Goal: Task Accomplishment & Management: Manage account settings

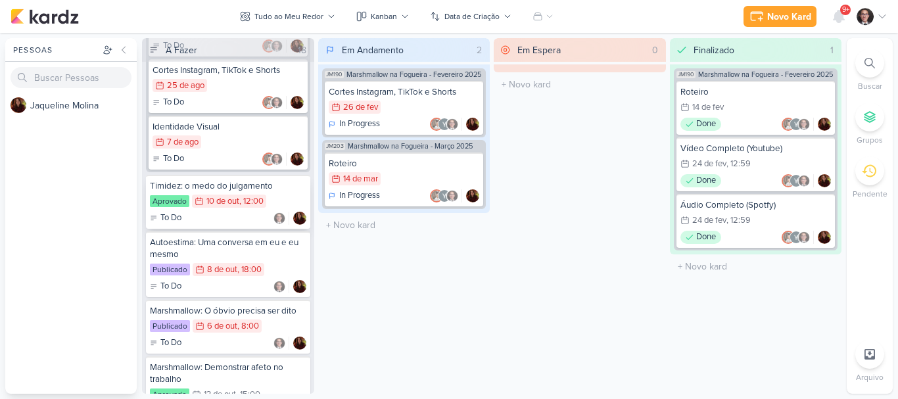
scroll to position [1840, 0]
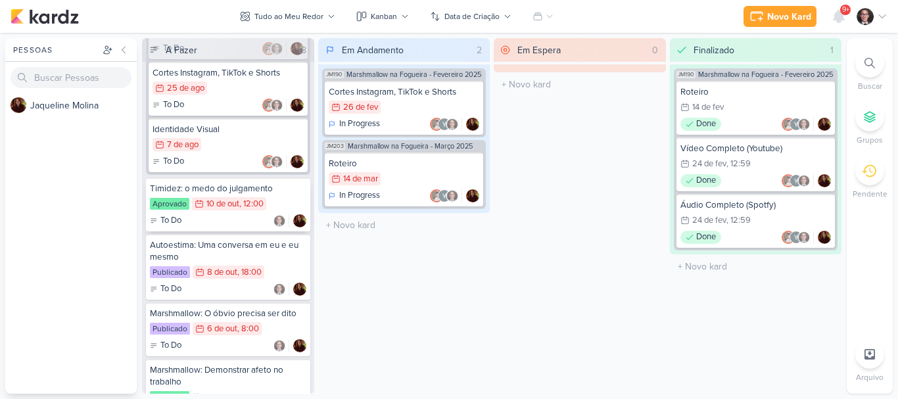
click at [226, 200] on div "10 de out" at bounding box center [222, 204] width 33 height 9
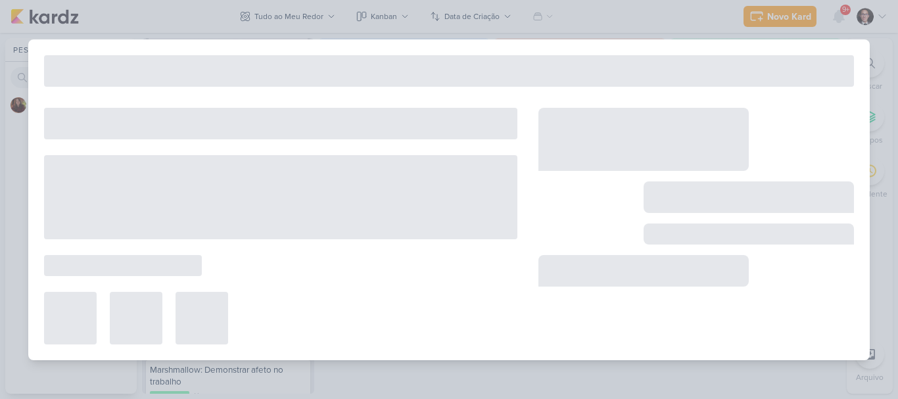
click at [226, 200] on div at bounding box center [280, 197] width 473 height 84
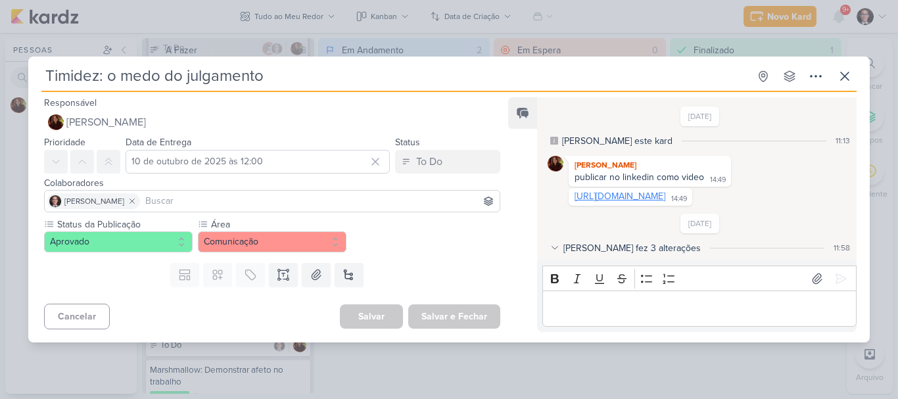
click at [616, 193] on link "[URL][DOMAIN_NAME]" at bounding box center [619, 196] width 91 height 11
click at [0, 232] on div "Timidez: o medo do julgamento Criado por Jaqueline" at bounding box center [449, 199] width 898 height 399
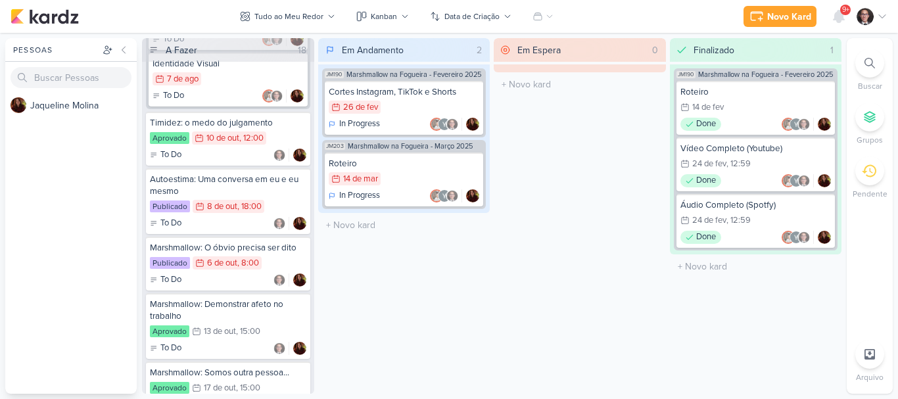
scroll to position [1971, 0]
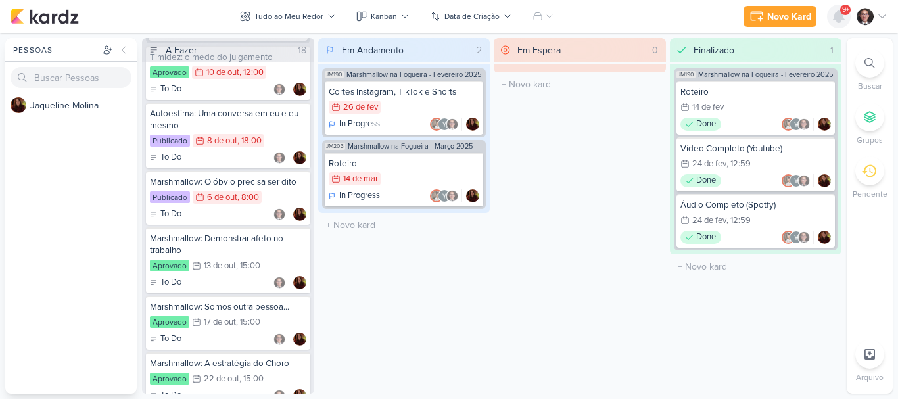
click at [838, 14] on icon at bounding box center [838, 17] width 11 height 12
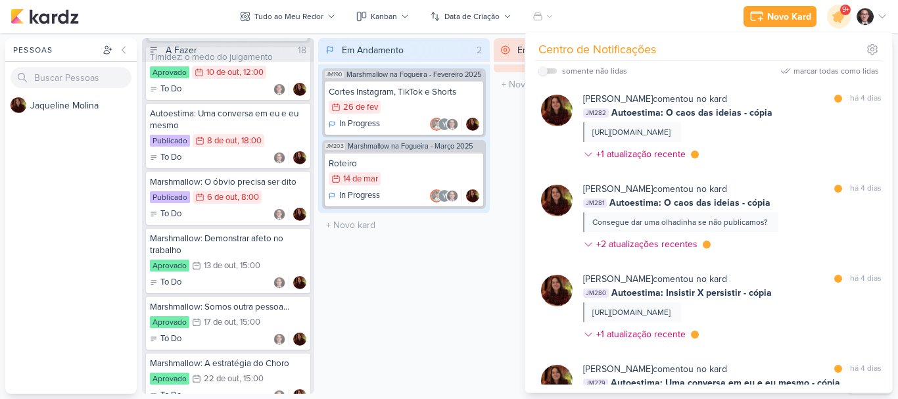
click at [428, 271] on div "Em Andamento 2 JM190 Marshmallow na Fogueira - Fevereiro 2025 Cortes Instagram,…" at bounding box center [404, 215] width 172 height 355
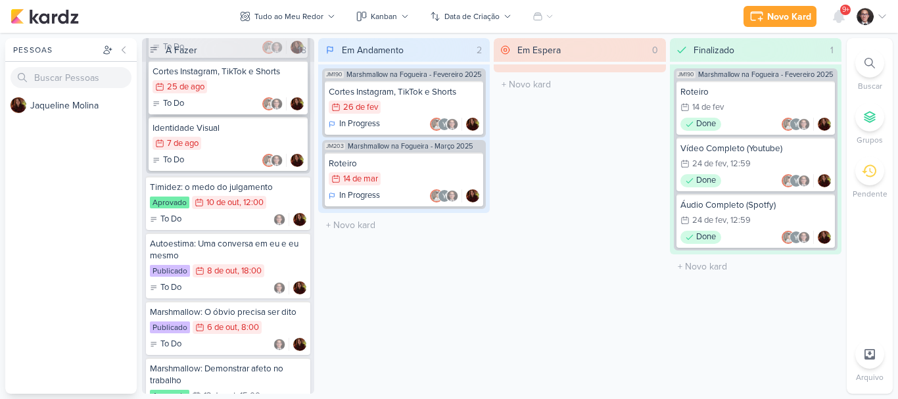
scroll to position [1840, 0]
click at [246, 193] on div "Timidez: o medo do julgamento" at bounding box center [228, 189] width 156 height 12
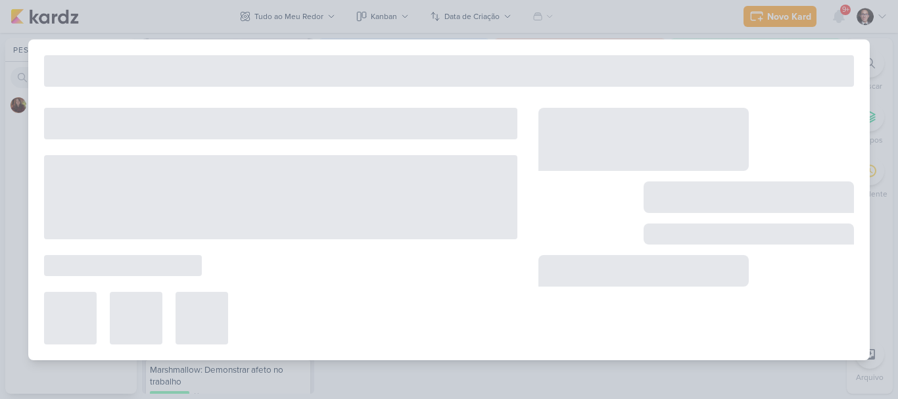
click at [246, 193] on div at bounding box center [280, 197] width 473 height 84
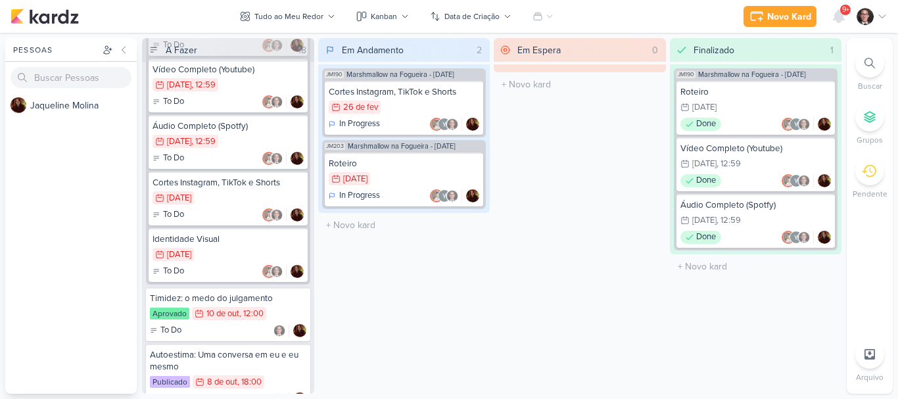
scroll to position [1774, 0]
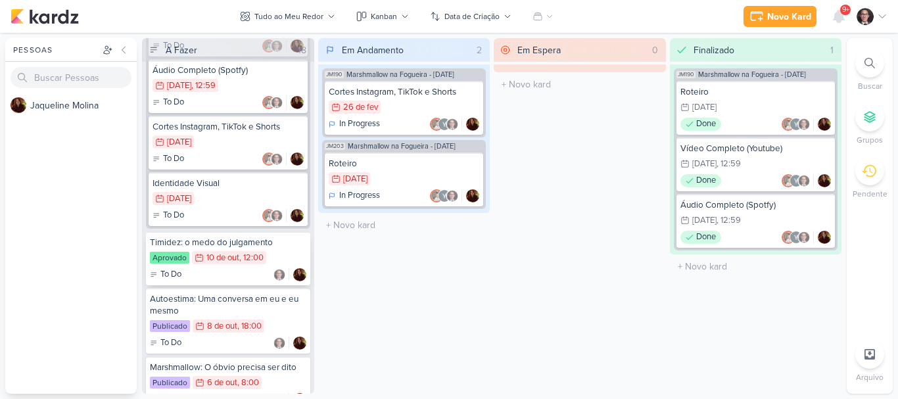
click at [235, 262] on div "10 de out" at bounding box center [222, 258] width 33 height 9
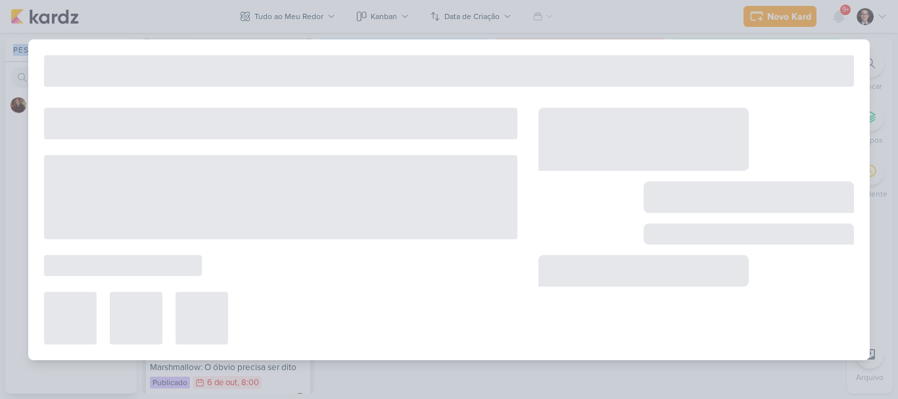
click at [235, 273] on div at bounding box center [449, 199] width 898 height 399
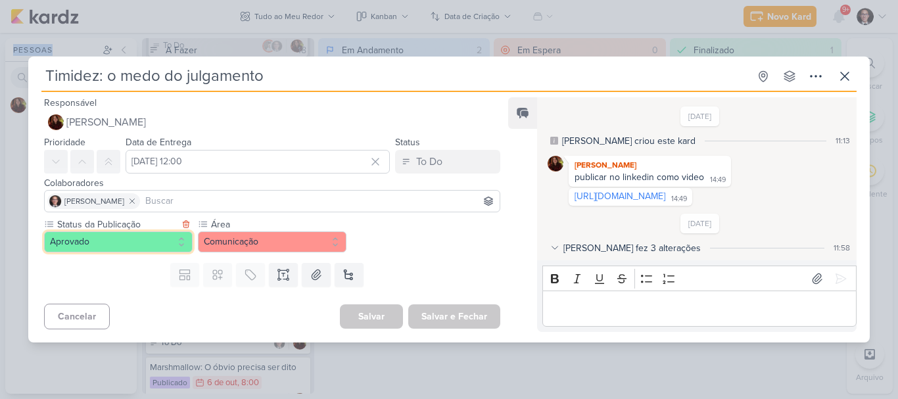
click at [170, 242] on button "Aprovado" at bounding box center [118, 241] width 148 height 21
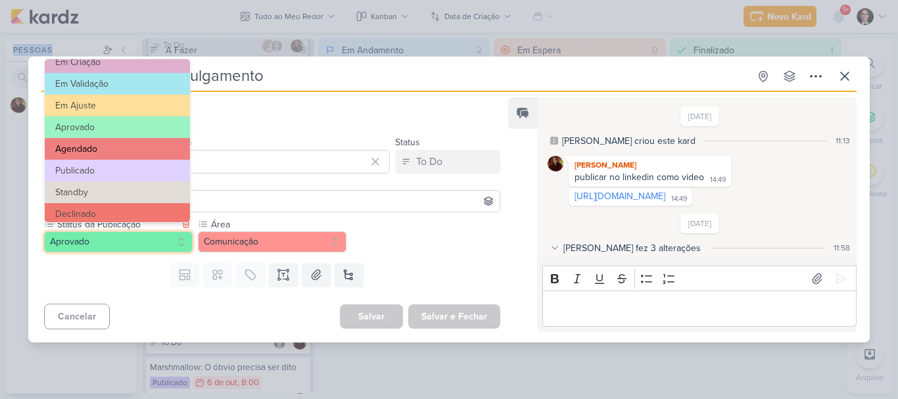
scroll to position [62, 0]
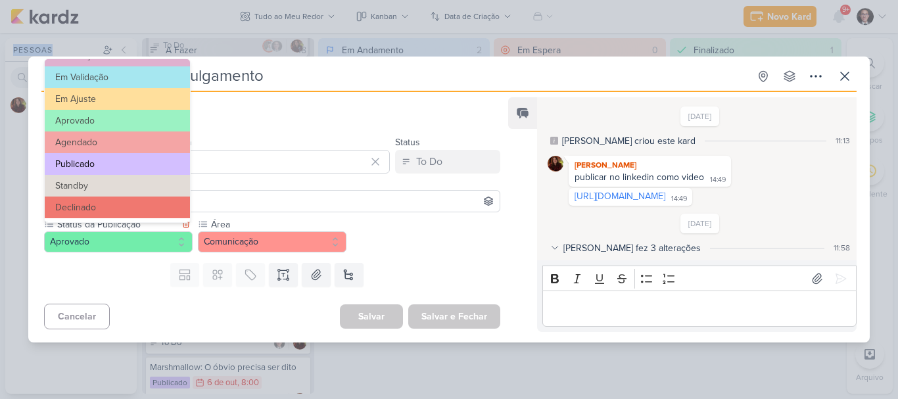
click at [99, 161] on button "Publicado" at bounding box center [117, 164] width 145 height 22
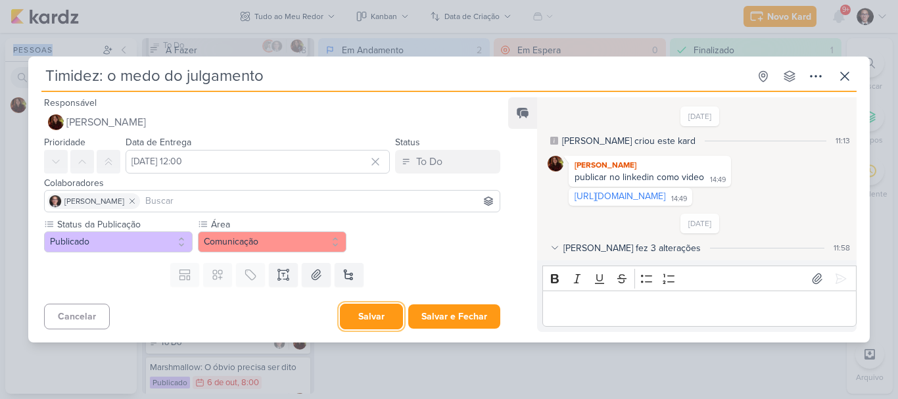
click at [363, 319] on button "Salvar" at bounding box center [371, 317] width 63 height 26
